Goal: Task Accomplishment & Management: Use online tool/utility

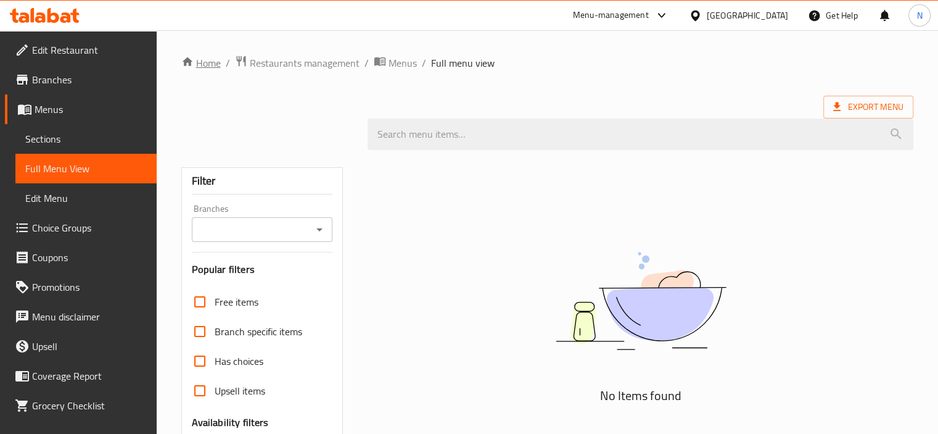
click at [203, 63] on link "Home" at bounding box center [200, 63] width 39 height 15
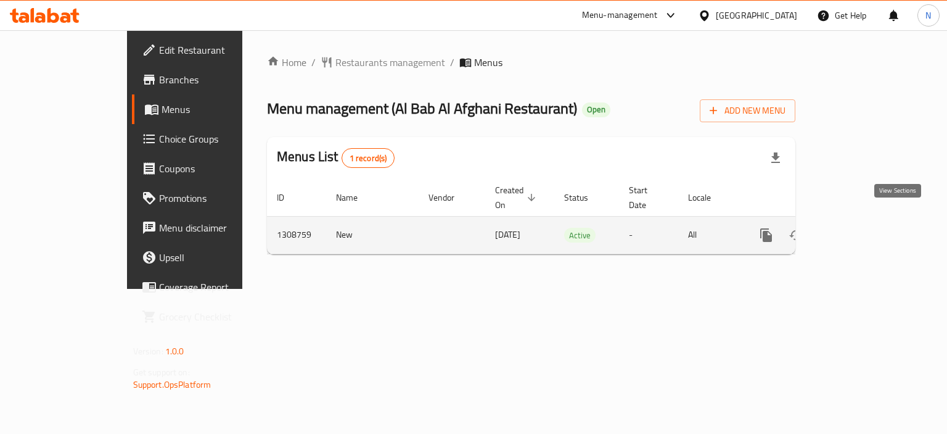
click at [863, 228] on icon "enhanced table" at bounding box center [855, 235] width 15 height 15
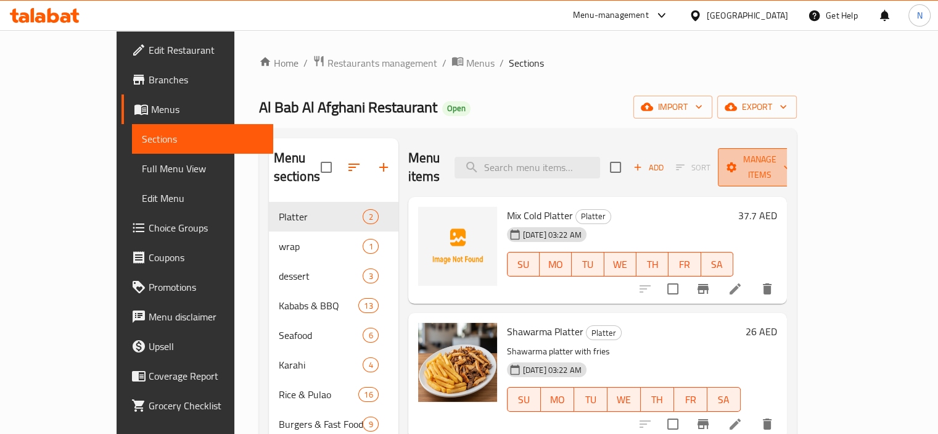
click at [791, 152] on span "Manage items" at bounding box center [759, 167] width 63 height 31
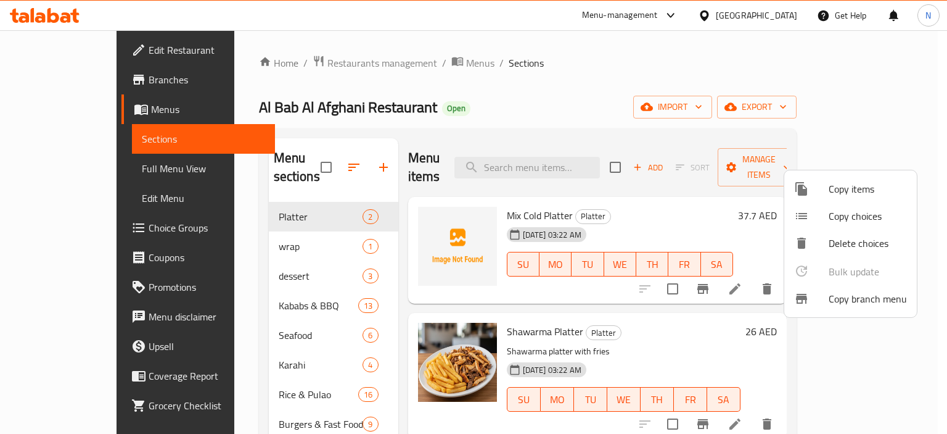
click at [814, 295] on div at bounding box center [811, 298] width 35 height 15
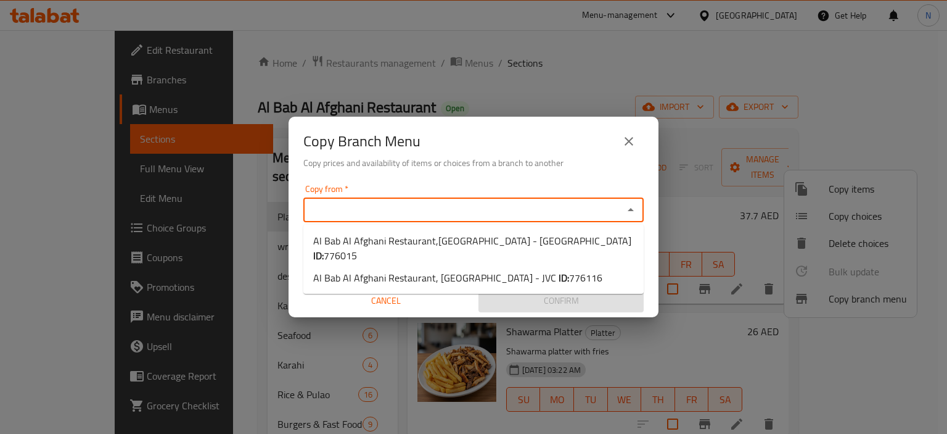
click at [468, 213] on input "Copy from   *" at bounding box center [463, 209] width 313 height 17
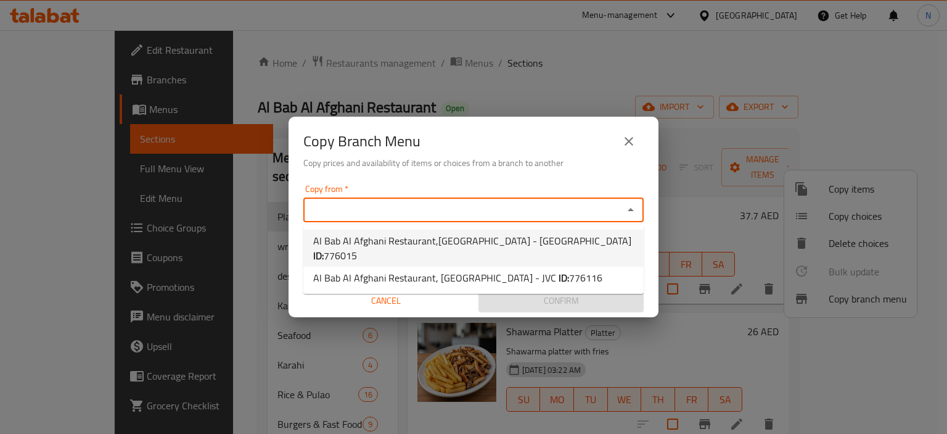
click at [423, 237] on span "Al Bab Al Afghani Restaurant,Barsha Heights - TECOM ID: 776015" at bounding box center [473, 248] width 321 height 30
type input "Al Bab Al Afghani Restaurant,Barsha Heights - TECOM"
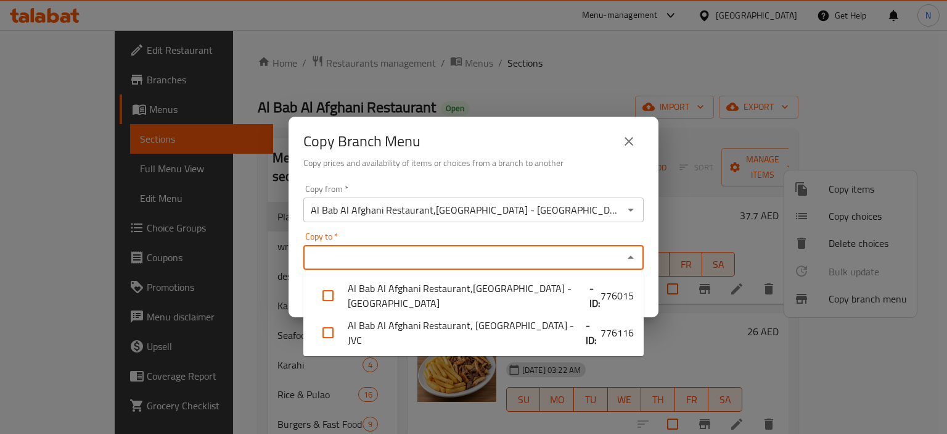
click at [435, 259] on input "Copy to   *" at bounding box center [463, 257] width 313 height 17
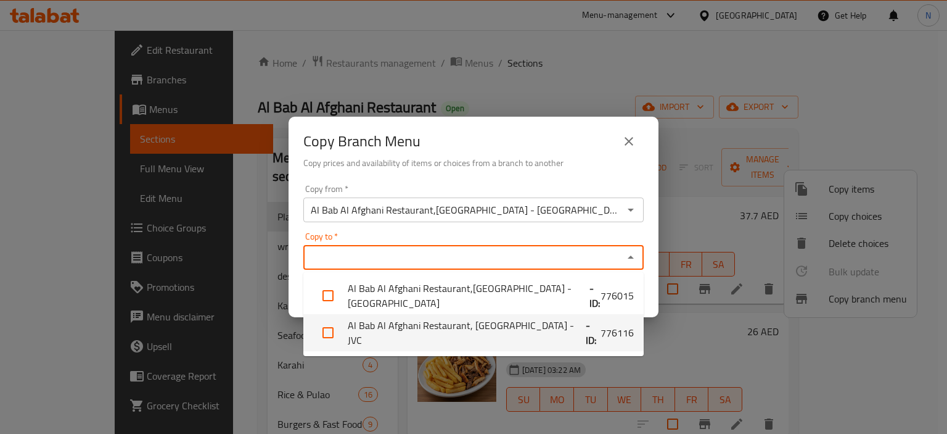
click at [427, 319] on li "Al Bab Al Afghani Restaurant, Jumeirah Village Circle - JVC - ID: 776116" at bounding box center [473, 332] width 340 height 37
checkbox input "true"
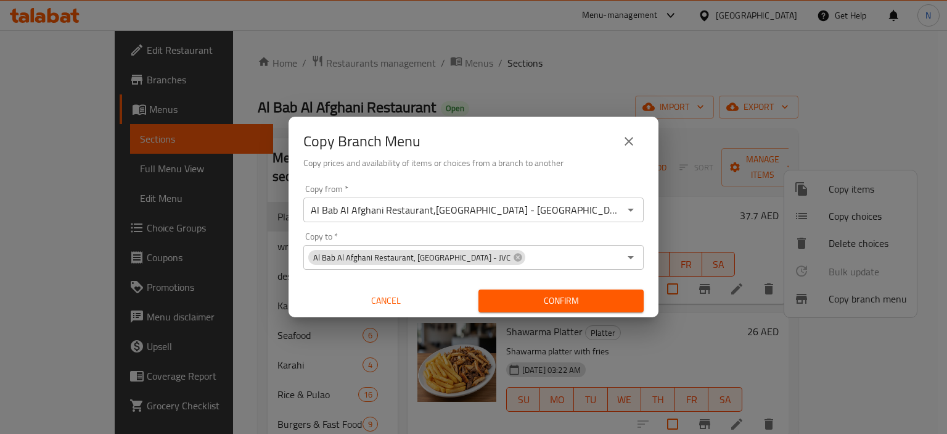
click at [644, 294] on div "Confirm" at bounding box center [561, 300] width 175 height 33
click at [624, 298] on span "Confirm" at bounding box center [561, 300] width 146 height 15
